Goal: Task Accomplishment & Management: Complete application form

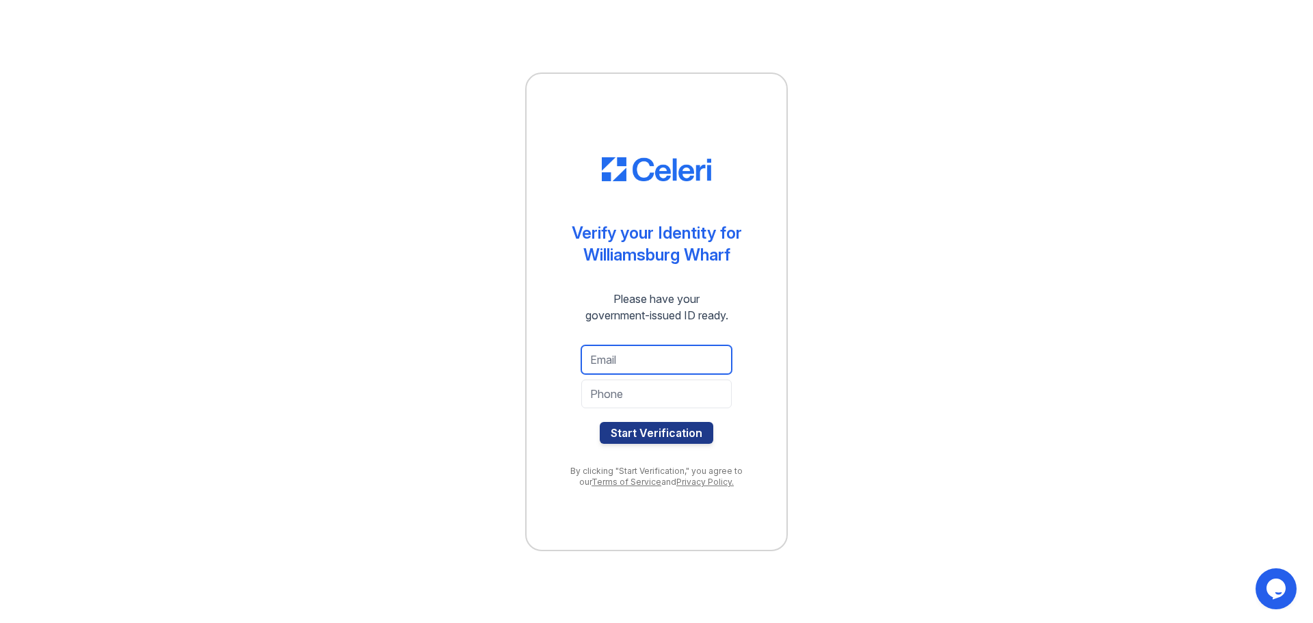
click at [618, 360] on input "email" at bounding box center [656, 359] width 150 height 29
type input "Orensjb@gmail.com"
click at [646, 402] on input "tel" at bounding box center [656, 394] width 150 height 29
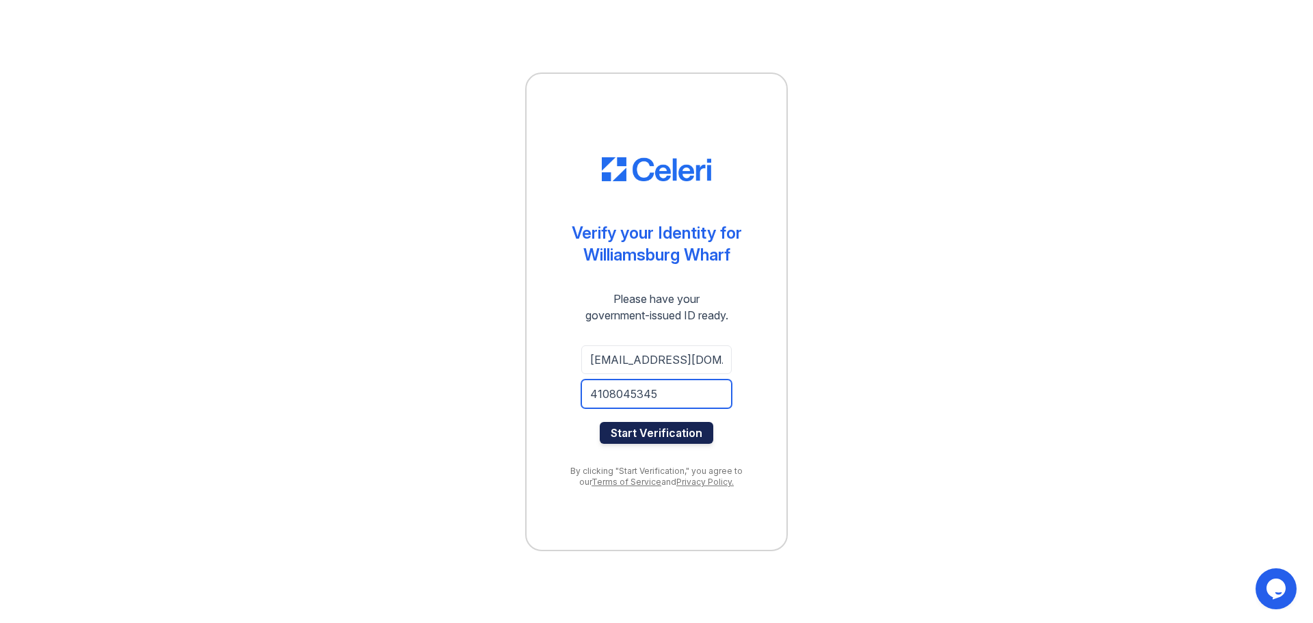
type input "4108045345"
click at [652, 436] on button "Start Verification" at bounding box center [657, 433] width 114 height 22
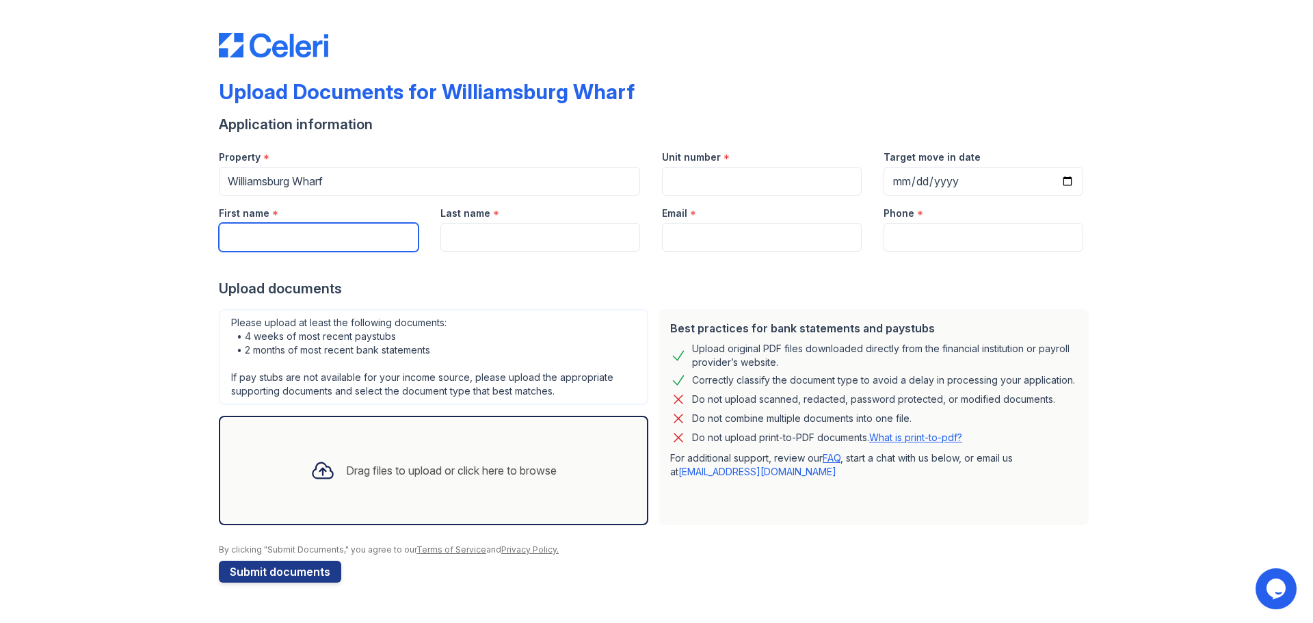
click at [315, 237] on input "First name" at bounding box center [319, 237] width 200 height 29
type input "[PERSON_NAME]"
type input "[EMAIL_ADDRESS][DOMAIN_NAME]"
type input "4108045345"
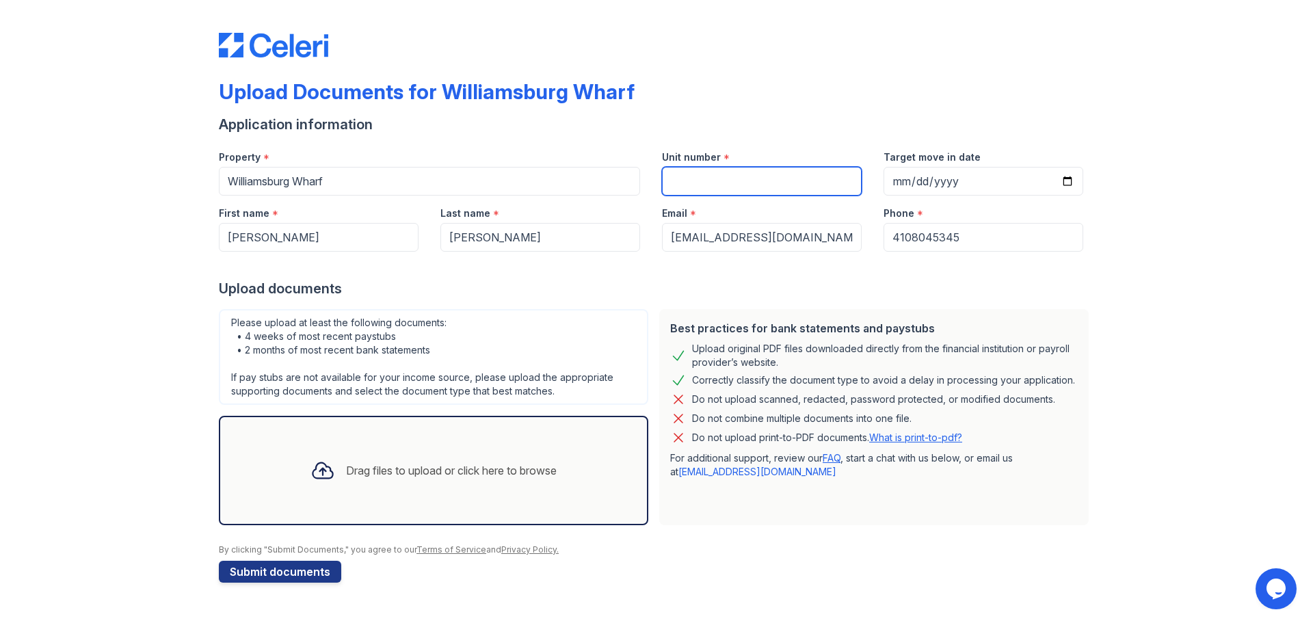
click at [694, 182] on input "Unit number" at bounding box center [762, 181] width 200 height 29
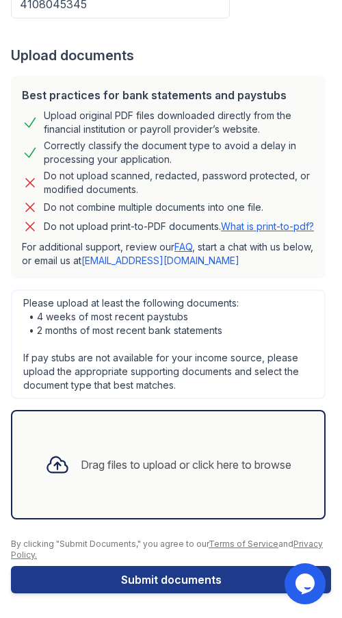
scroll to position [552, 0]
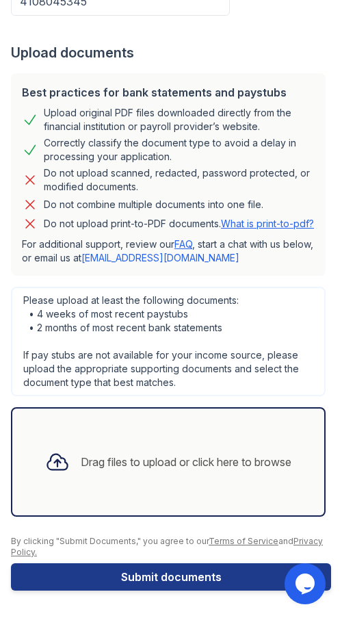
type input "316"
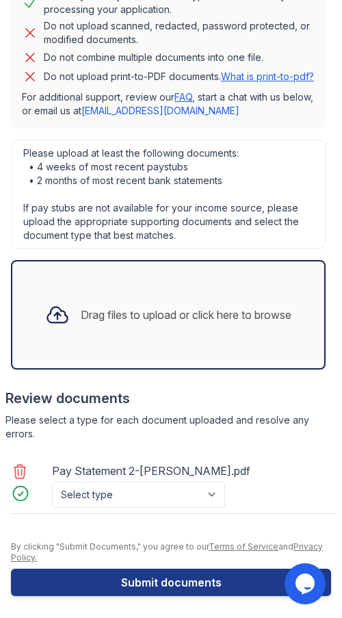
scroll to position [705, 0]
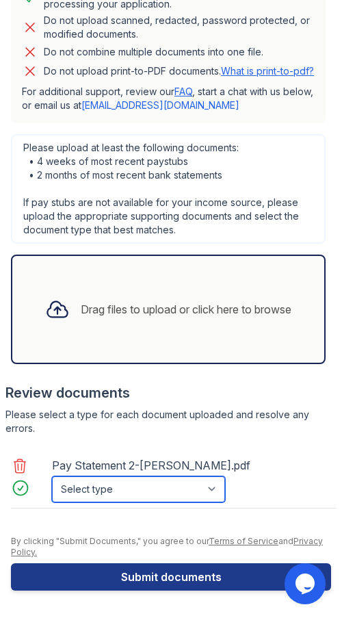
click at [215, 488] on select "Select type Paystub Bank Statement Offer Letter Tax Documents Benefit Award Let…" at bounding box center [138, 489] width 173 height 26
select select "paystub"
click at [52, 476] on select "Select type Paystub Bank Statement Offer Letter Tax Documents Benefit Award Let…" at bounding box center [138, 489] width 173 height 26
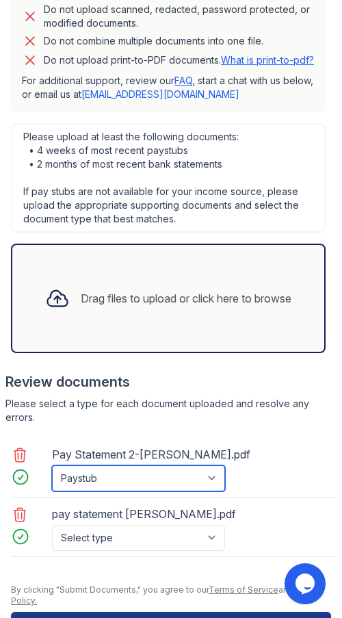
scroll to position [764, 0]
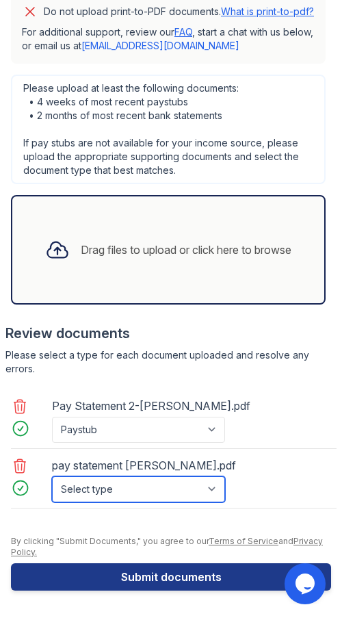
click at [217, 489] on select "Select type Paystub Bank Statement Offer Letter Tax Documents Benefit Award Let…" at bounding box center [138, 489] width 173 height 26
select select "paystub"
click at [52, 476] on select "Select type Paystub Bank Statement Offer Letter Tax Documents Benefit Award Let…" at bounding box center [138, 489] width 173 height 26
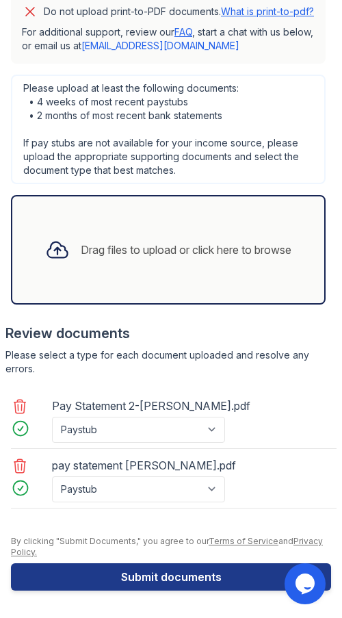
click at [273, 519] on div at bounding box center [168, 515] width 326 height 14
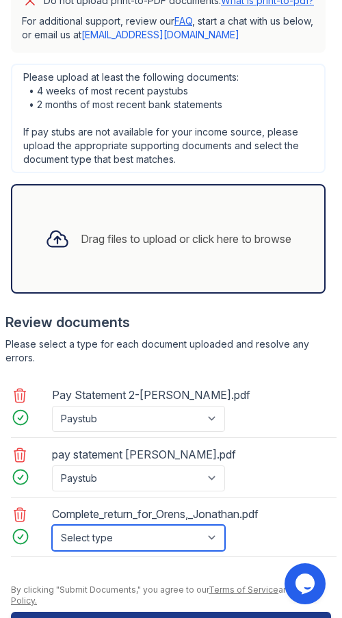
click at [214, 548] on select "Select type Paystub Bank Statement Offer Letter Tax Documents Benefit Award Let…" at bounding box center [138, 538] width 173 height 26
select select "tax_documents"
click at [52, 535] on select "Select type Paystub Bank Statement Offer Letter Tax Documents Benefit Award Let…" at bounding box center [138, 538] width 173 height 26
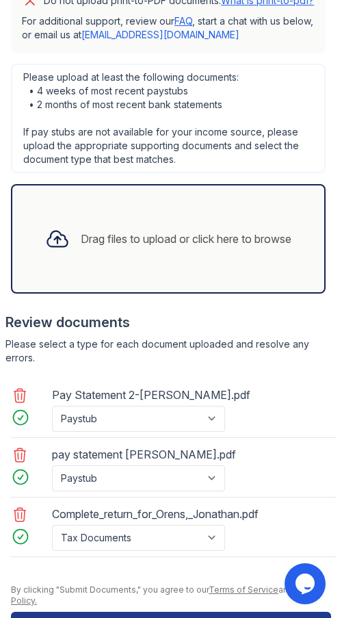
click at [54, 571] on div at bounding box center [168, 564] width 326 height 14
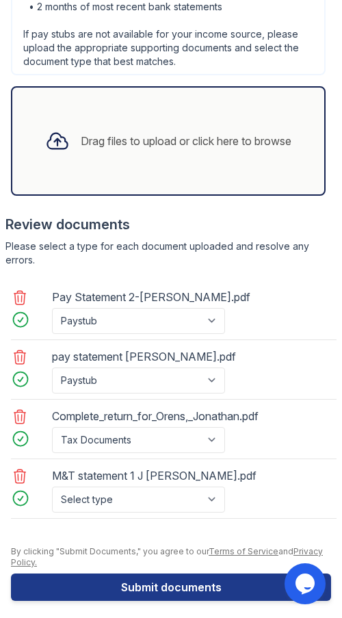
scroll to position [883, 0]
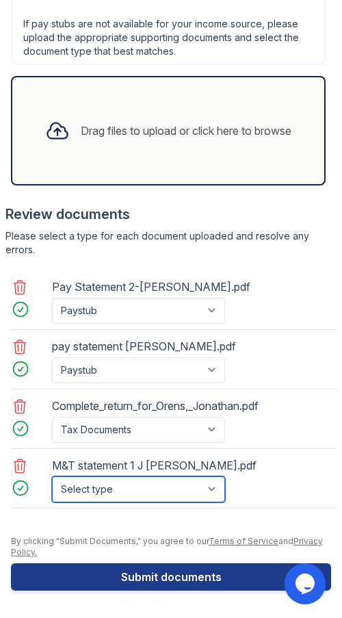
click at [215, 488] on select "Select type Paystub Bank Statement Offer Letter Tax Documents Benefit Award Let…" at bounding box center [138, 489] width 173 height 26
select select "bank_statement"
click at [52, 476] on select "Select type Paystub Bank Statement Offer Letter Tax Documents Benefit Award Let…" at bounding box center [138, 489] width 173 height 26
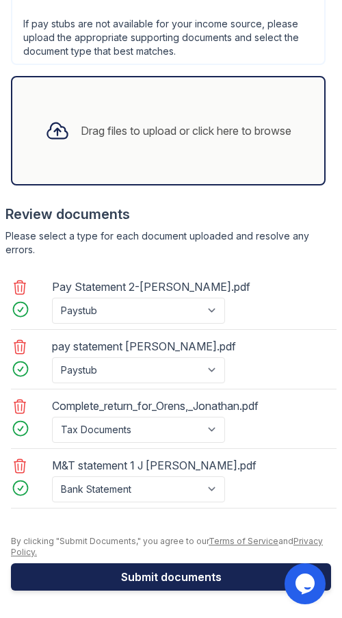
click at [156, 575] on button "Submit documents" at bounding box center [171, 576] width 320 height 27
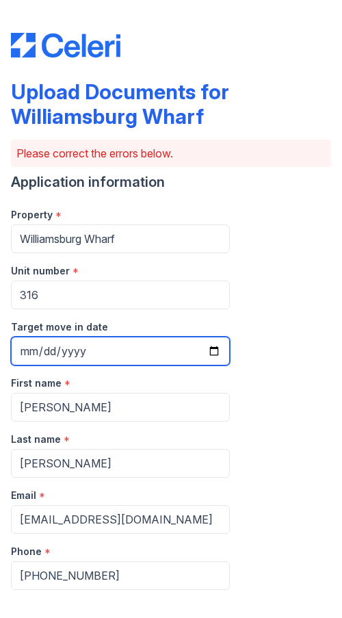
click at [127, 353] on input "Target move in date" at bounding box center [120, 351] width 219 height 29
click at [212, 353] on input "Target move in date" at bounding box center [120, 351] width 219 height 29
type input "[DATE]"
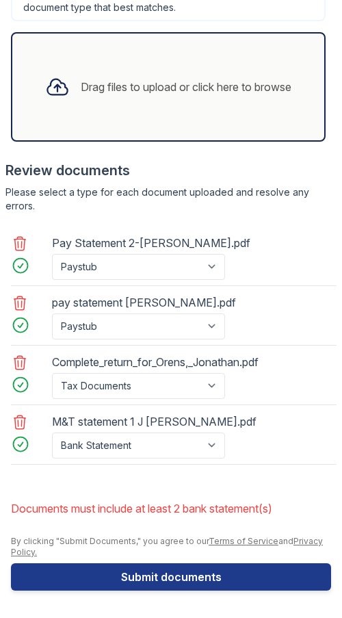
scroll to position [960, 0]
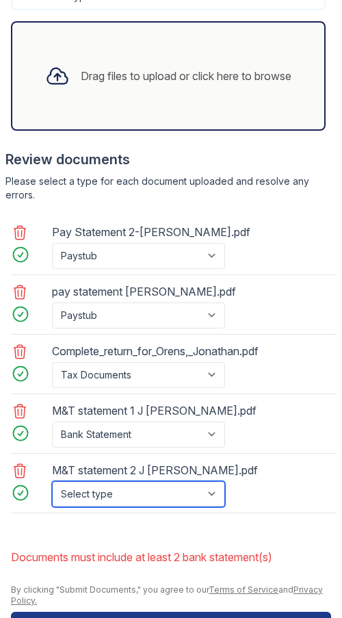
click at [213, 506] on select "Select type Paystub Bank Statement Offer Letter Tax Documents Benefit Award Let…" at bounding box center [138, 494] width 173 height 26
select select "bank_statement"
click at [52, 491] on select "Select type Paystub Bank Statement Offer Letter Tax Documents Benefit Award Let…" at bounding box center [138, 494] width 173 height 26
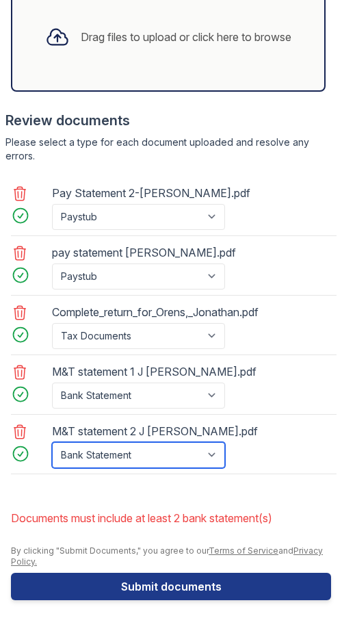
scroll to position [1019, 0]
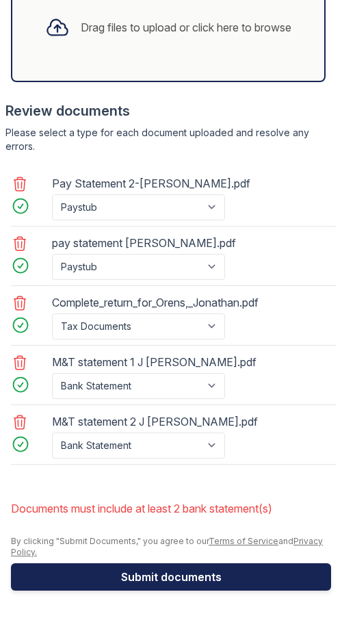
click at [163, 576] on button "Submit documents" at bounding box center [171, 576] width 320 height 27
